Goal: Information Seeking & Learning: Learn about a topic

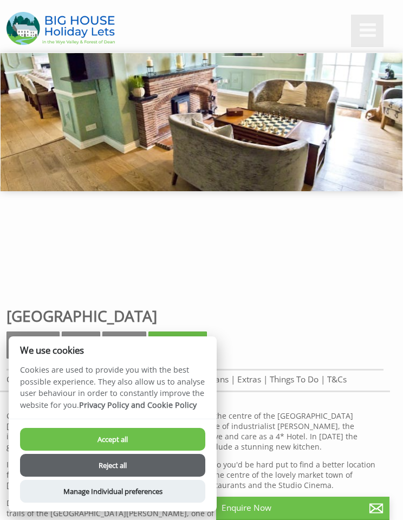
click at [146, 441] on button "Accept all" at bounding box center [112, 439] width 185 height 23
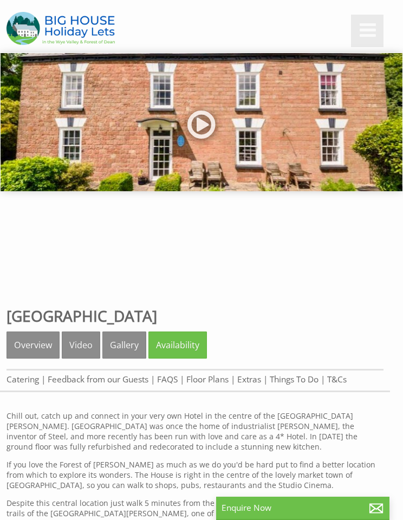
click at [43, 340] on link "Overview" at bounding box center [32, 344] width 53 height 27
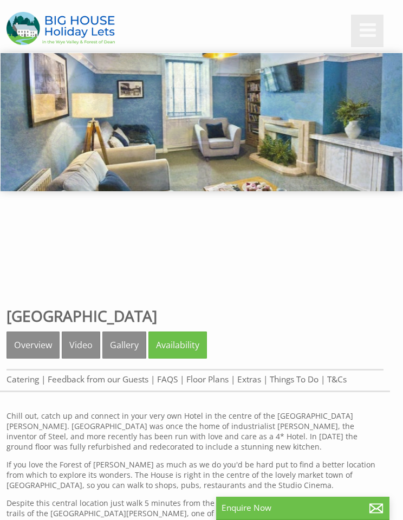
click at [123, 346] on link "Gallery" at bounding box center [124, 344] width 44 height 27
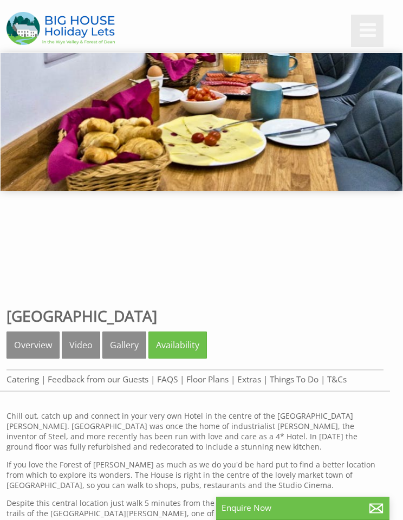
click at [350, 440] on p "Chill out, catch up and connect in your very own Hotel in the centre of the For…" at bounding box center [194, 431] width 377 height 41
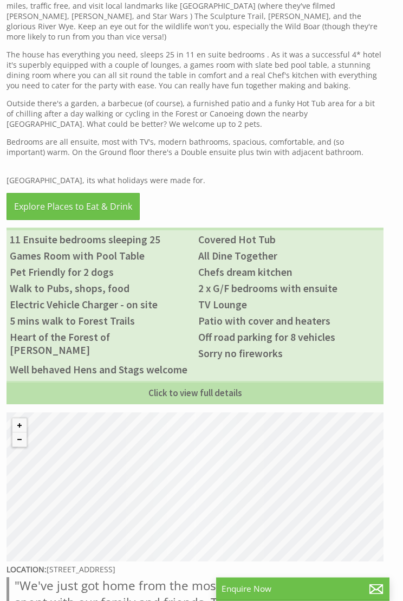
scroll to position [518, 0]
click at [194, 384] on link "Click to view full details" at bounding box center [194, 392] width 377 height 23
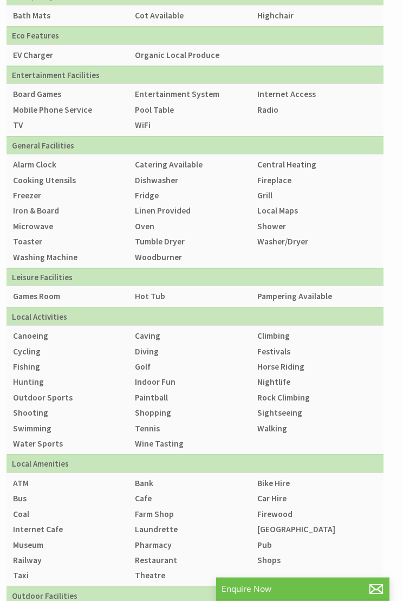
scroll to position [984, 0]
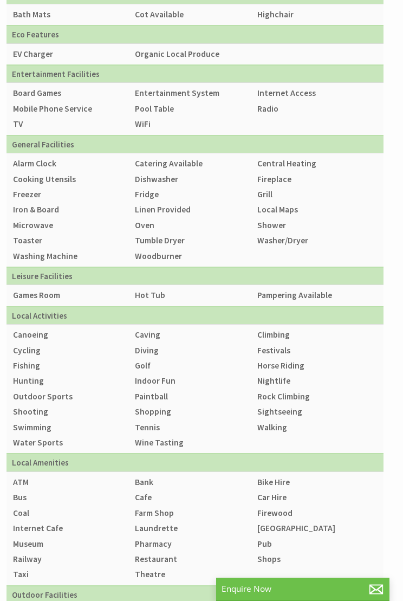
click at [296, 285] on td "Games Room Hot Tub Pampering Available" at bounding box center [194, 296] width 377 height 22
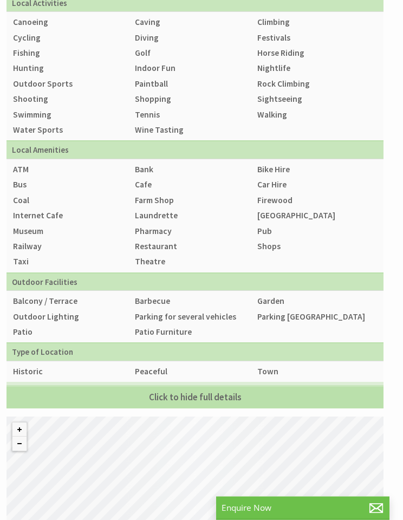
scroll to position [1286, 0]
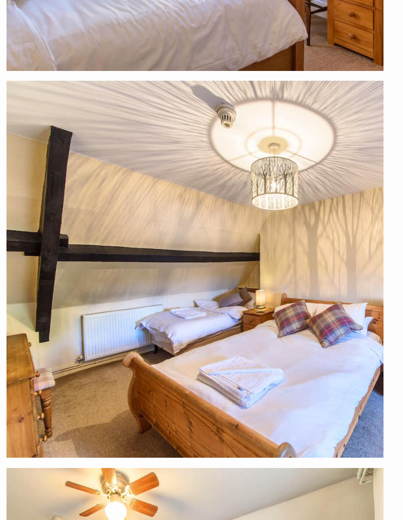
scroll to position [17730, 0]
